Goal: Transaction & Acquisition: Purchase product/service

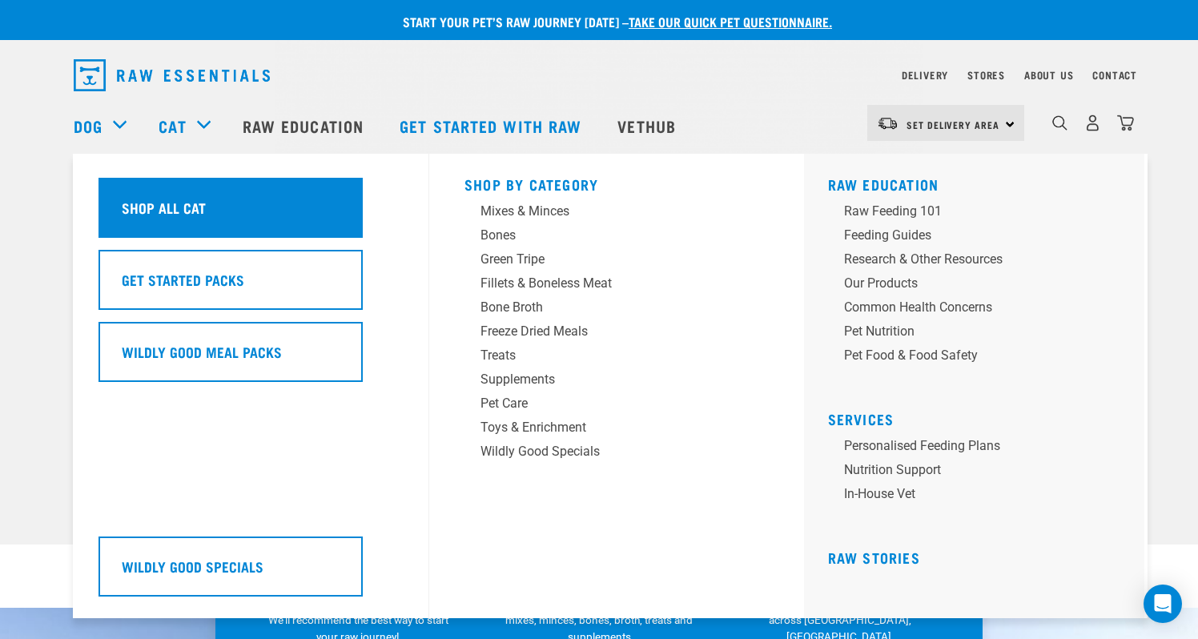
click at [177, 207] on h5 "Shop All Cat" at bounding box center [164, 207] width 84 height 21
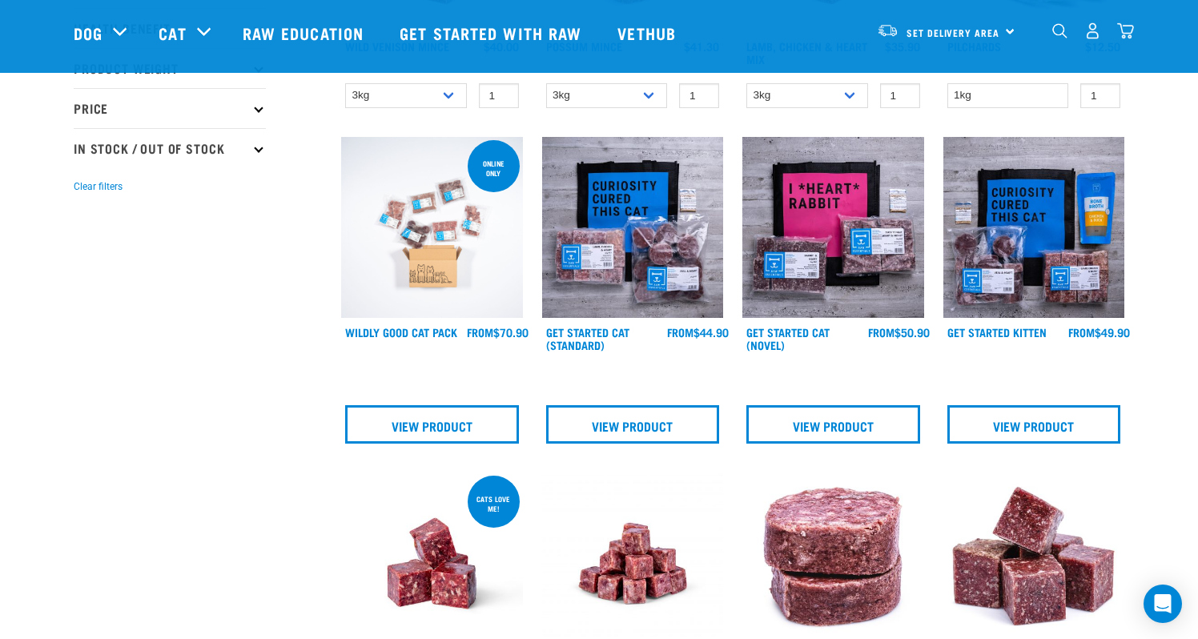
scroll to position [390, 0]
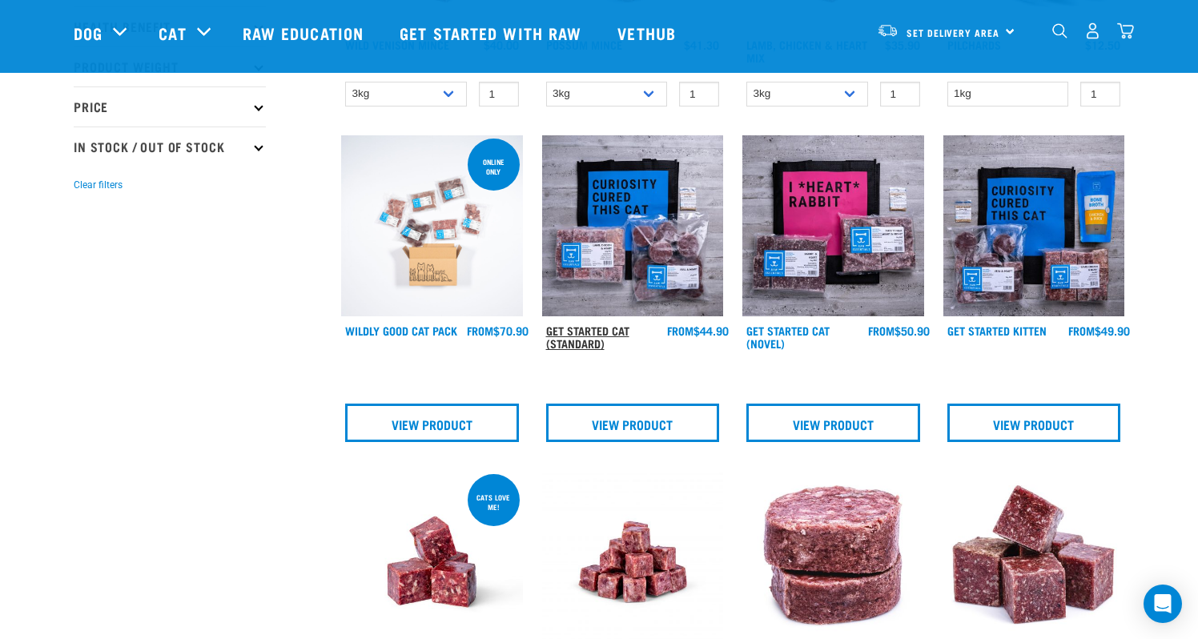
click at [578, 332] on link "Get Started Cat (Standard)" at bounding box center [587, 336] width 83 height 18
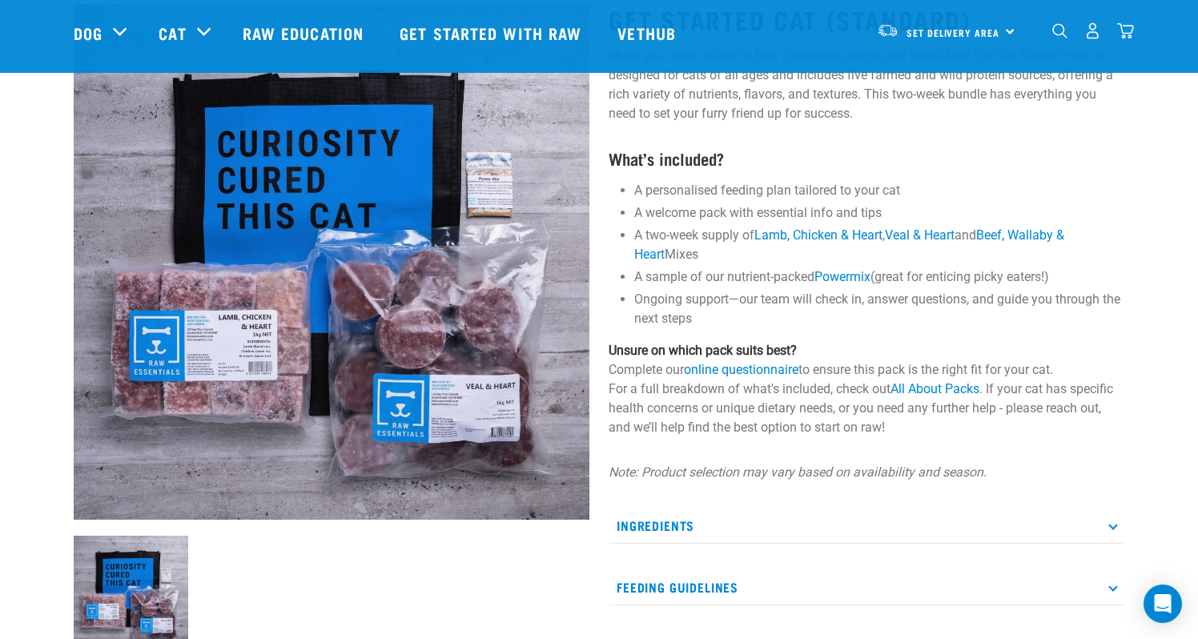
scroll to position [86, 0]
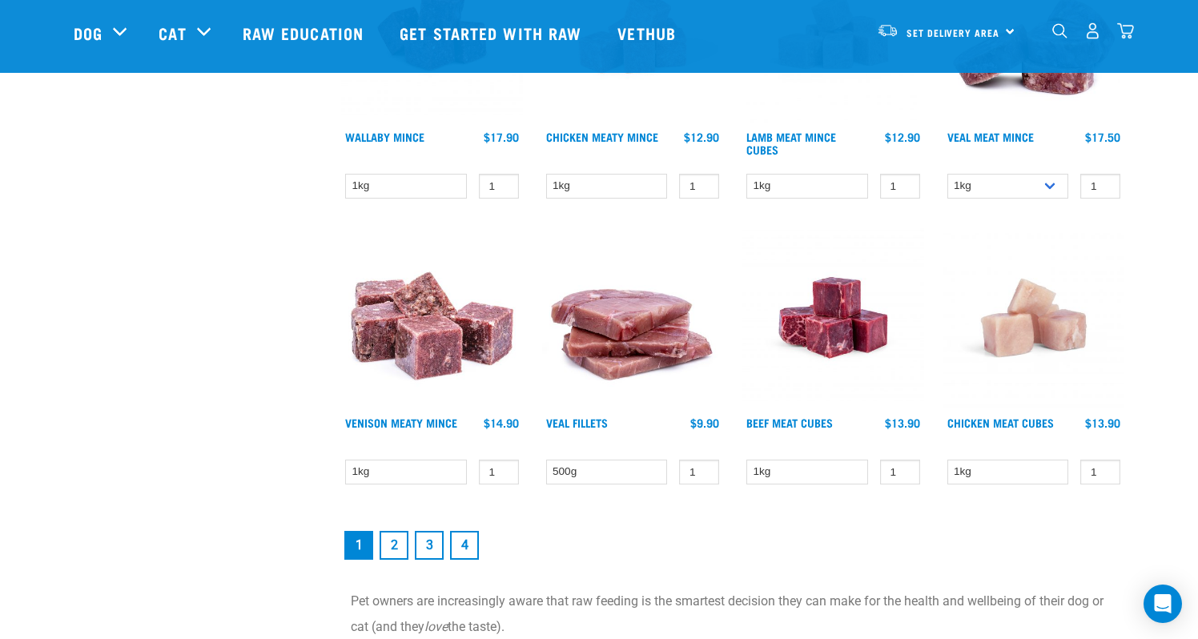
scroll to position [2064, 0]
click at [399, 543] on link "2" at bounding box center [394, 544] width 29 height 29
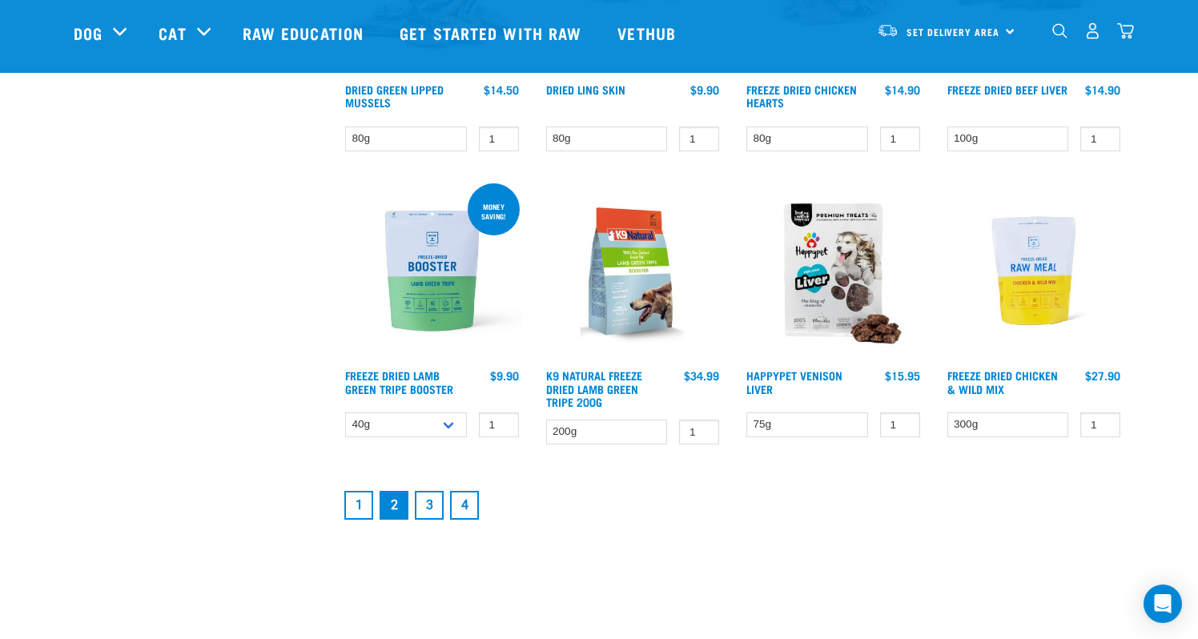
scroll to position [2068, 0]
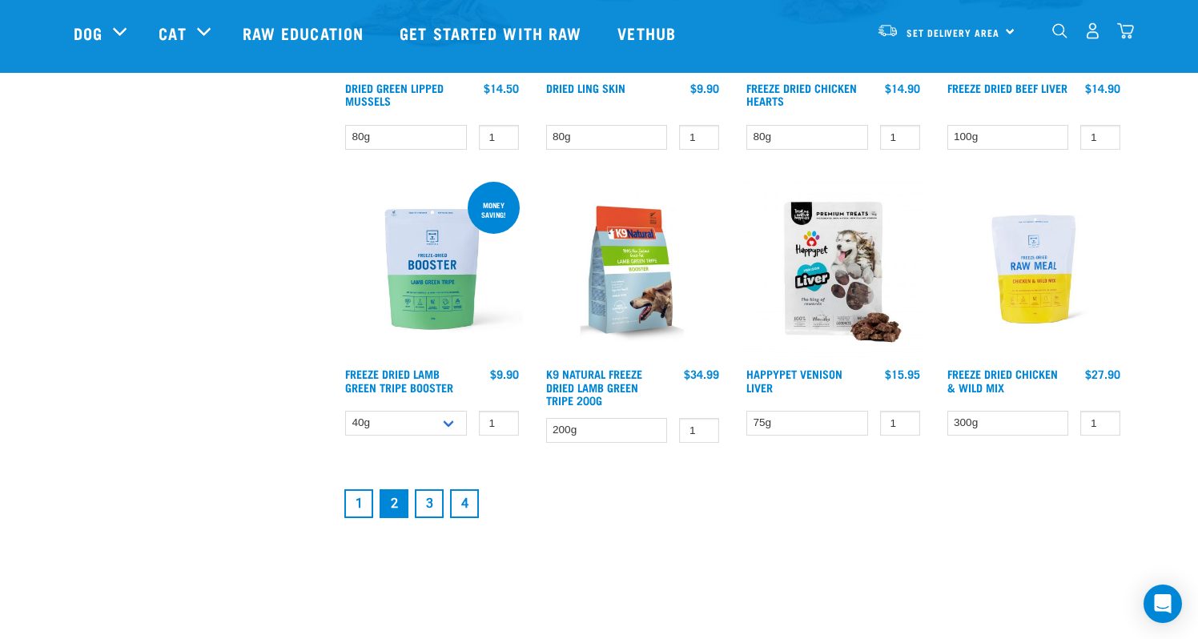
click at [432, 501] on link "3" at bounding box center [429, 503] width 29 height 29
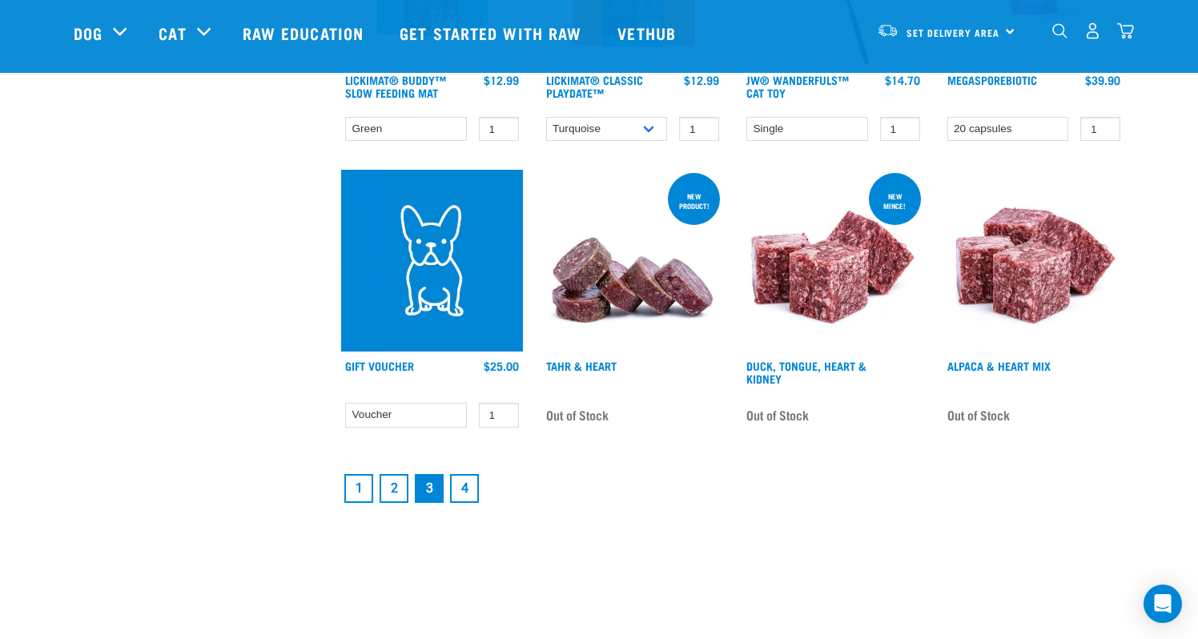
scroll to position [2119, 0]
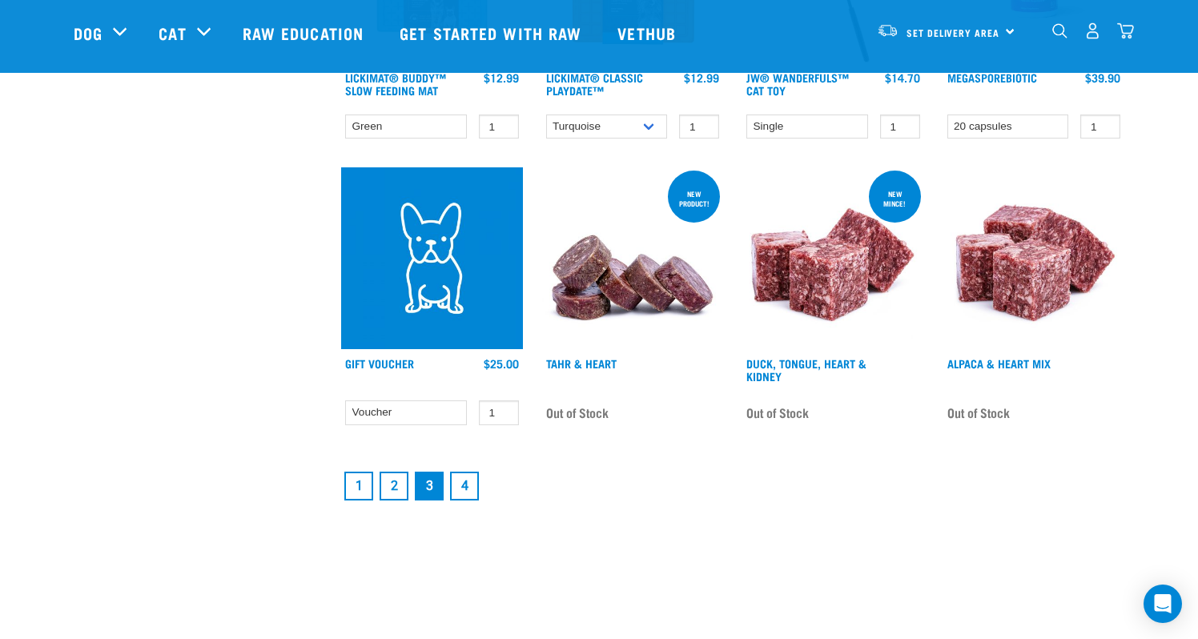
click at [477, 472] on link "4" at bounding box center [464, 486] width 29 height 29
click at [468, 472] on link "4" at bounding box center [464, 486] width 29 height 29
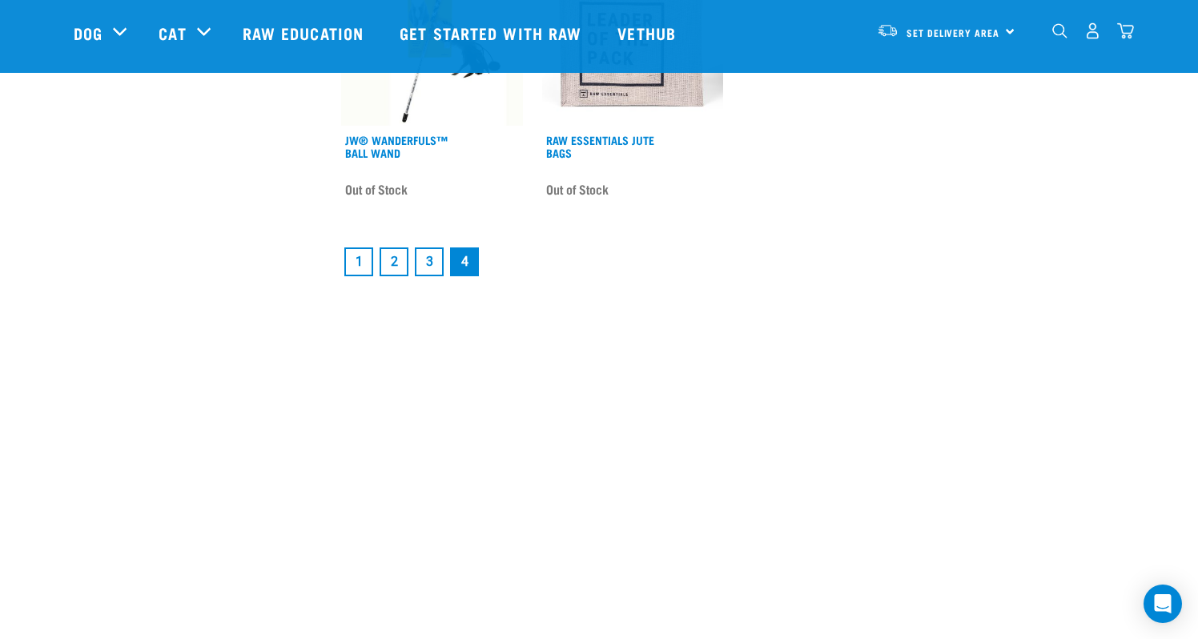
scroll to position [1438, 0]
